Goal: Information Seeking & Learning: Check status

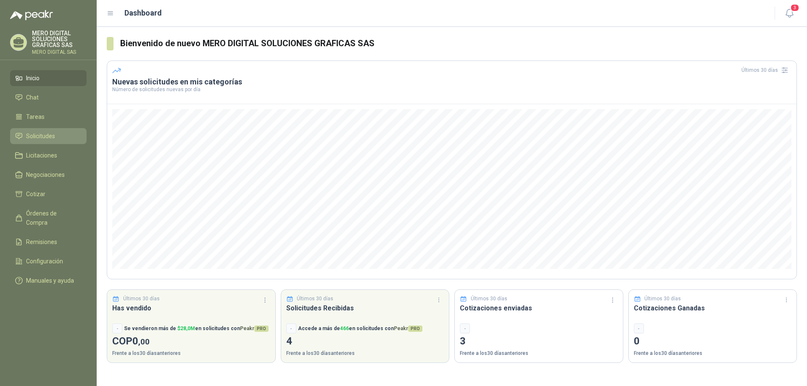
click at [51, 131] on link "Solicitudes" at bounding box center [48, 136] width 77 height 16
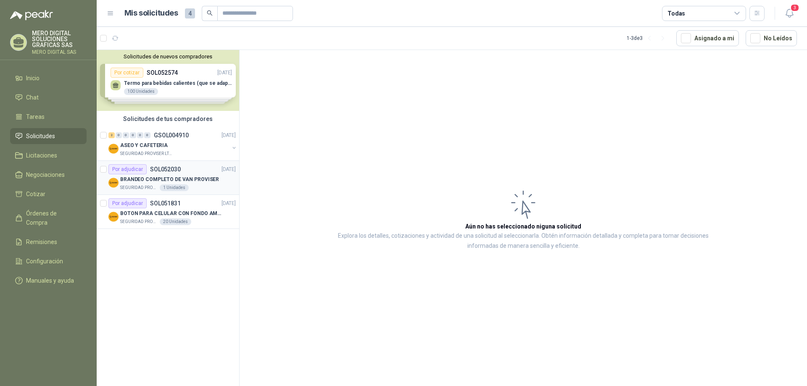
click at [203, 186] on div "SEGURIDAD PROVISER LTDA 1 Unidades" at bounding box center [178, 188] width 116 height 7
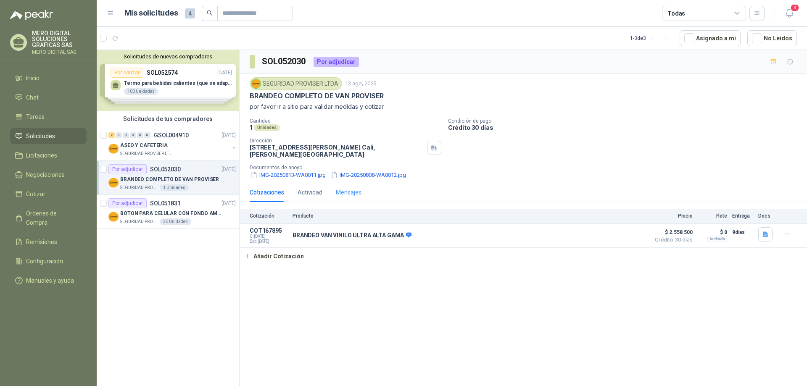
click at [351, 185] on div "Mensajes" at bounding box center [349, 192] width 26 height 19
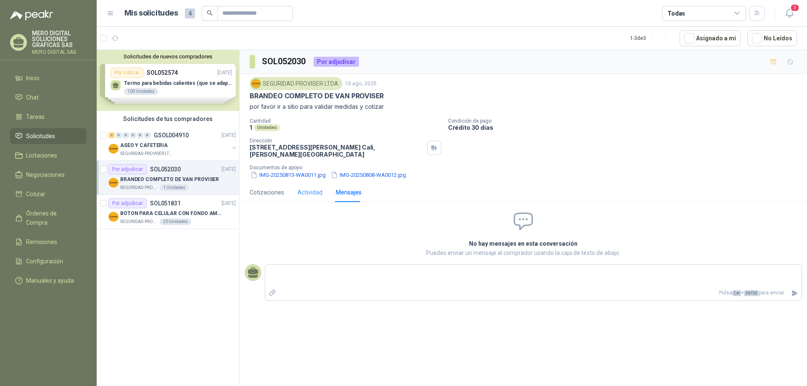
click at [307, 186] on div "Actividad" at bounding box center [310, 192] width 25 height 19
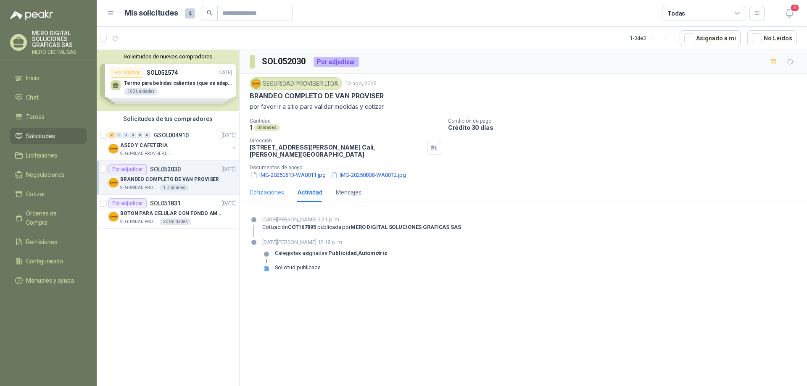
click at [273, 197] on div "Cotizaciones" at bounding box center [267, 192] width 34 height 19
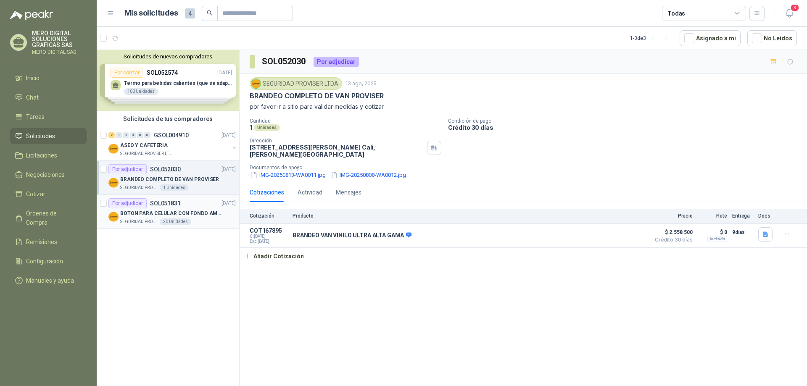
click at [167, 201] on p "SOL051831" at bounding box center [165, 204] width 31 height 6
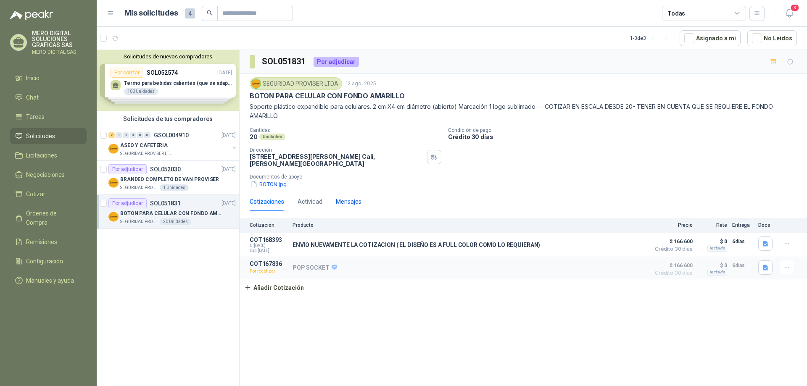
click at [339, 204] on div "Mensajes" at bounding box center [349, 201] width 26 height 9
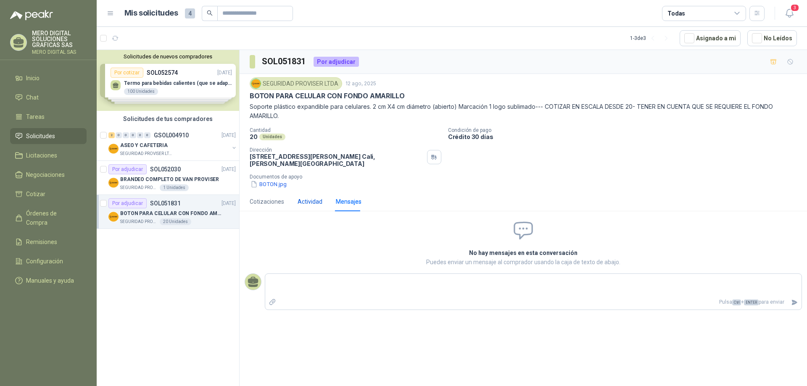
click at [315, 204] on div "Actividad" at bounding box center [310, 201] width 25 height 9
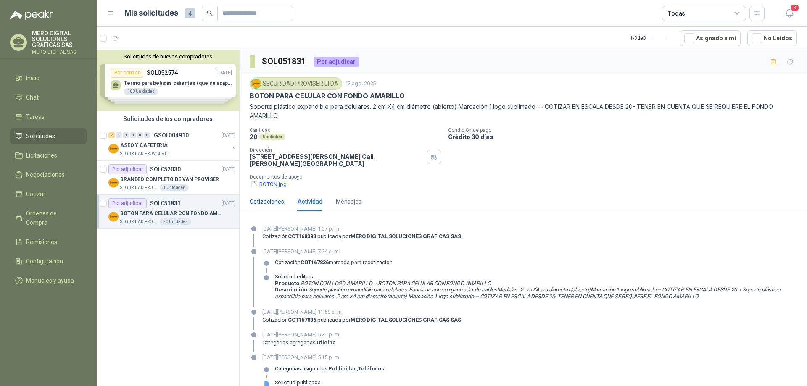
click at [267, 203] on div "Cotizaciones" at bounding box center [267, 201] width 34 height 9
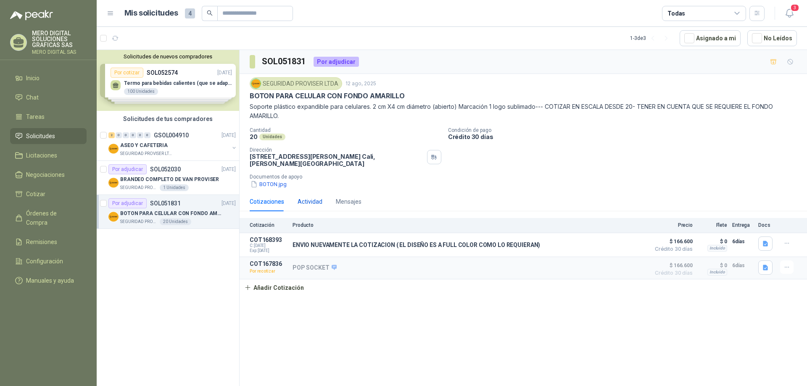
click at [301, 201] on div "Actividad" at bounding box center [310, 201] width 25 height 9
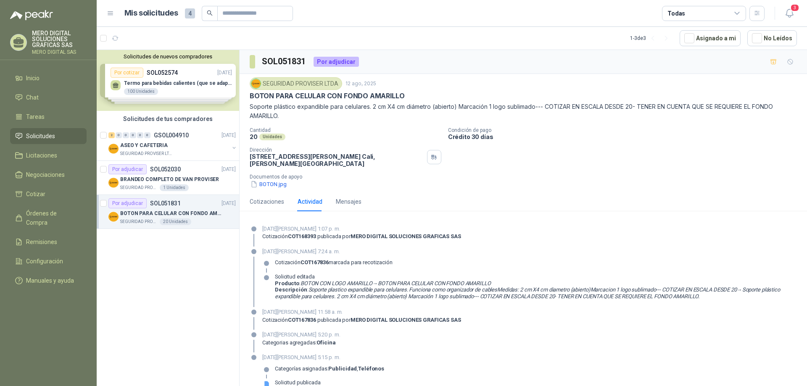
scroll to position [12, 0]
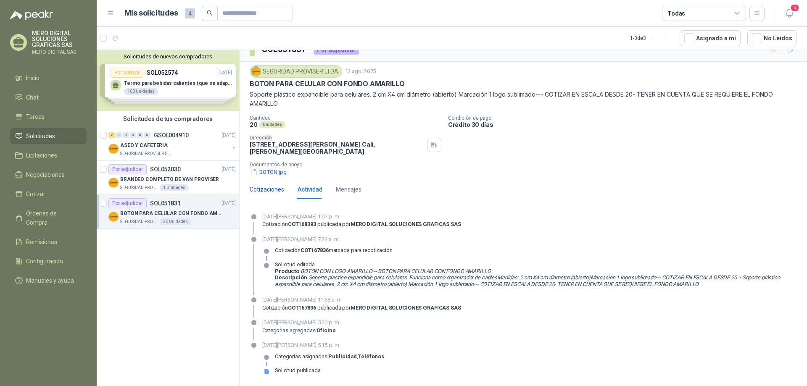
click at [283, 185] on div "Cotizaciones" at bounding box center [267, 189] width 34 height 9
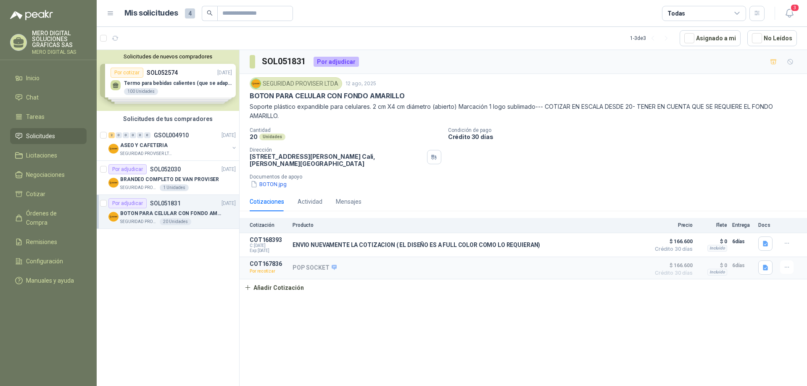
scroll to position [0, 0]
click at [307, 267] on p "POP SOCKET" at bounding box center [315, 269] width 44 height 8
click at [203, 158] on div "2 0 0 0 0 0 GSOL004910 [DATE] ASEO Y CAFETERIA SEGURIDAD PROVISER LTDA" at bounding box center [168, 144] width 143 height 34
click at [159, 152] on p "SEGURIDAD PROVISER LTDA" at bounding box center [146, 154] width 53 height 7
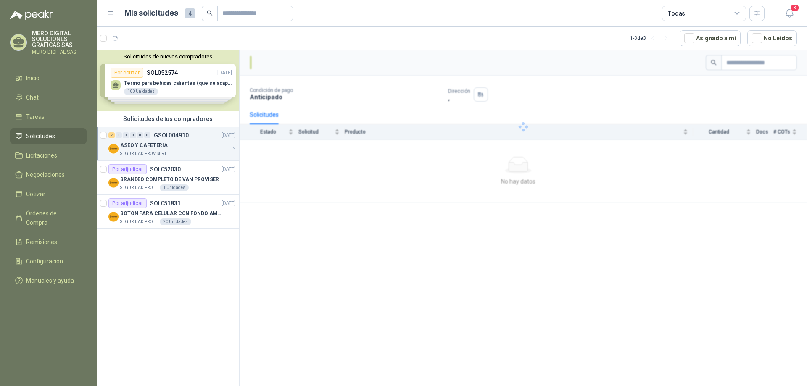
click at [175, 146] on div "ASEO Y CAFETERIA" at bounding box center [174, 145] width 109 height 10
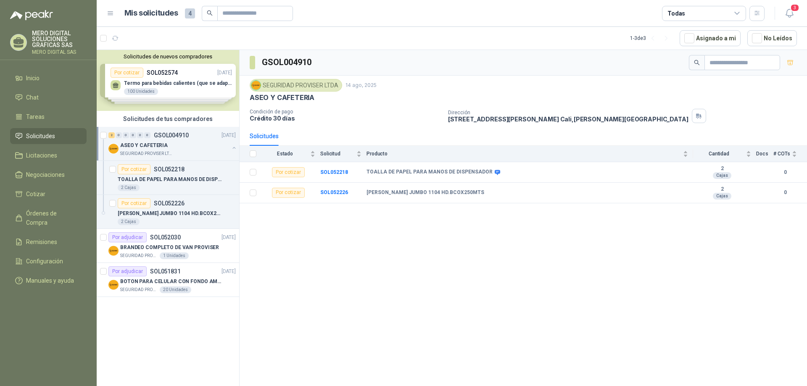
click at [193, 90] on div "Solicitudes de nuevos compradores Por cotizar SOL052574 [DATE] Termo para bebid…" at bounding box center [168, 80] width 143 height 61
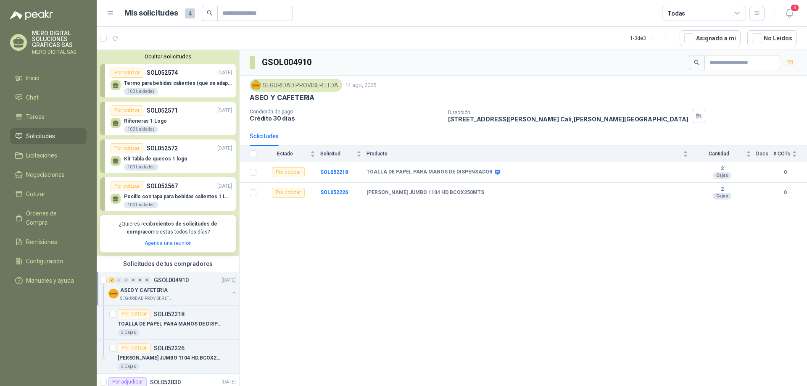
click at [196, 85] on p "Termo para bebidas calientes (que se adapten al espacio del carro) 1 logo" at bounding box center [178, 83] width 108 height 6
